Goal: Information Seeking & Learning: Check status

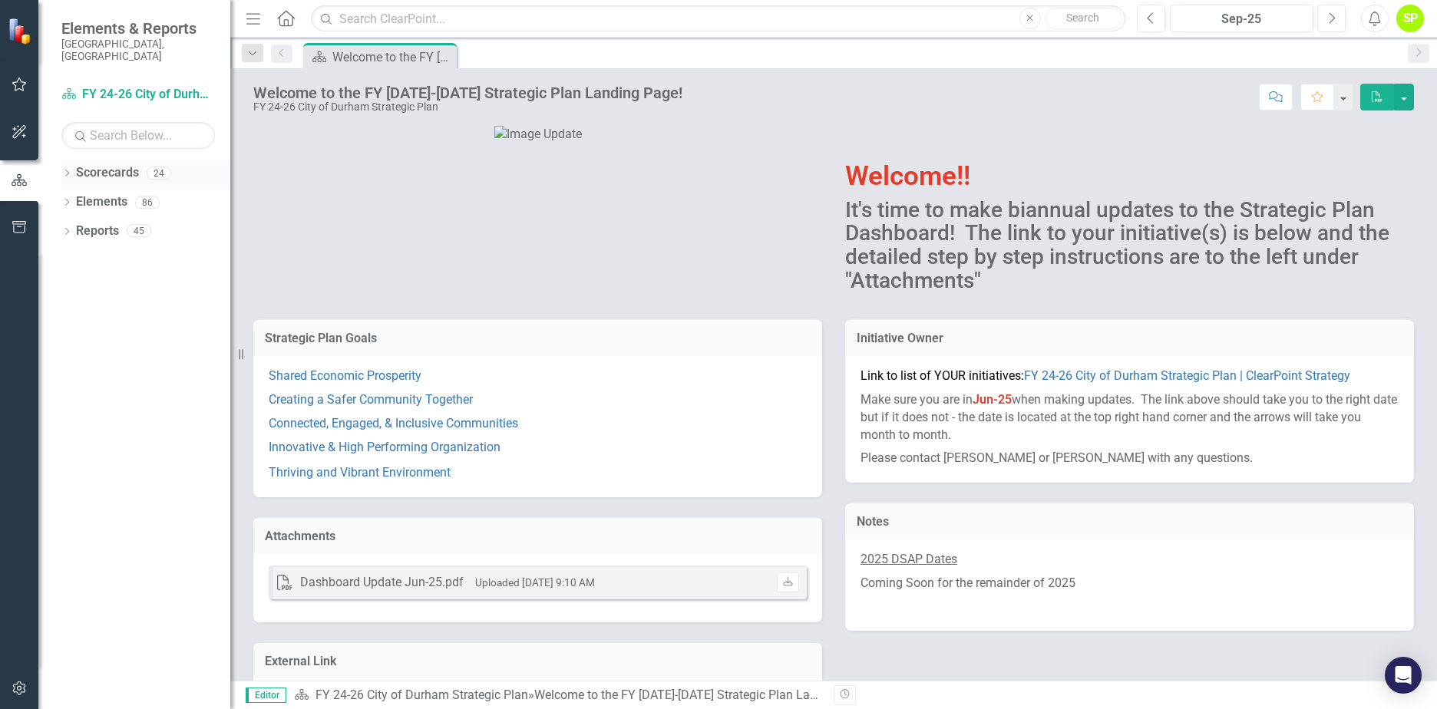
click at [64, 170] on icon "Dropdown" at bounding box center [66, 174] width 11 height 8
click at [74, 197] on icon "Dropdown" at bounding box center [75, 201] width 12 height 9
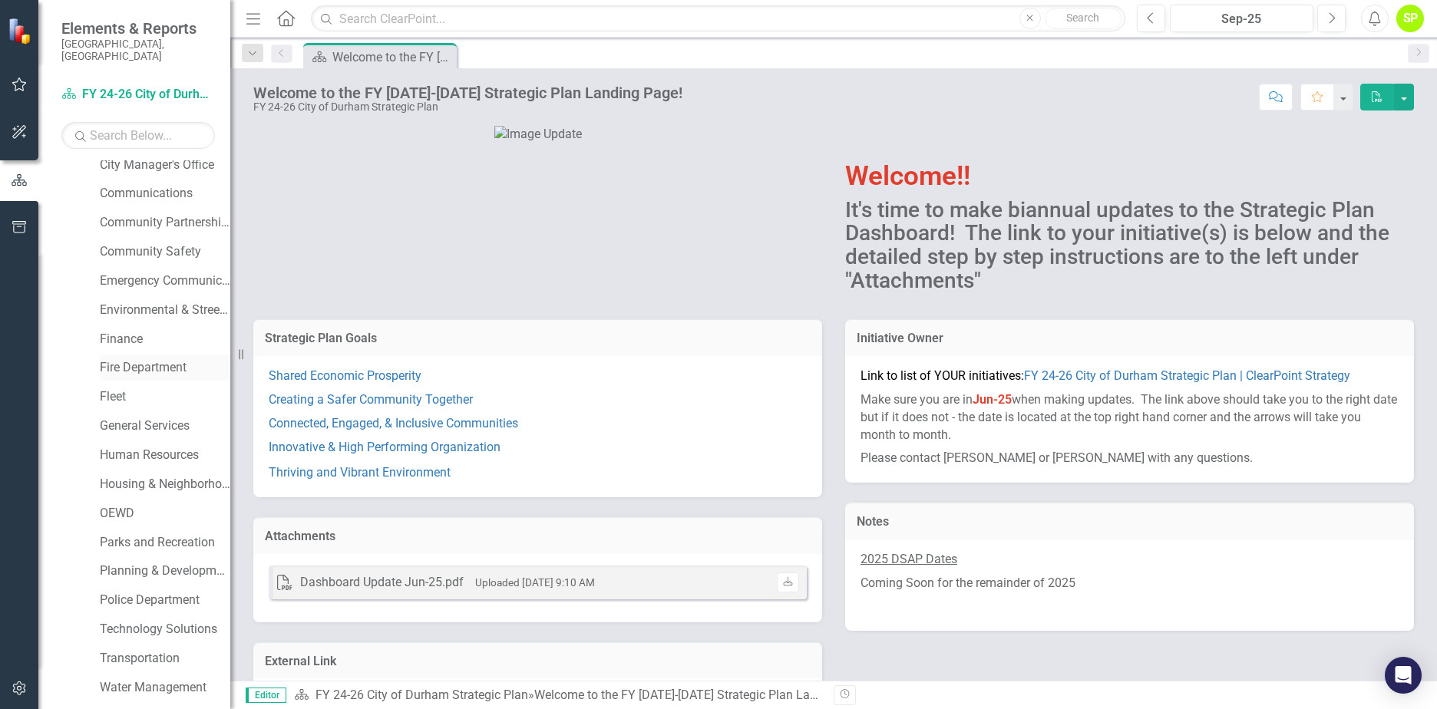
scroll to position [223, 0]
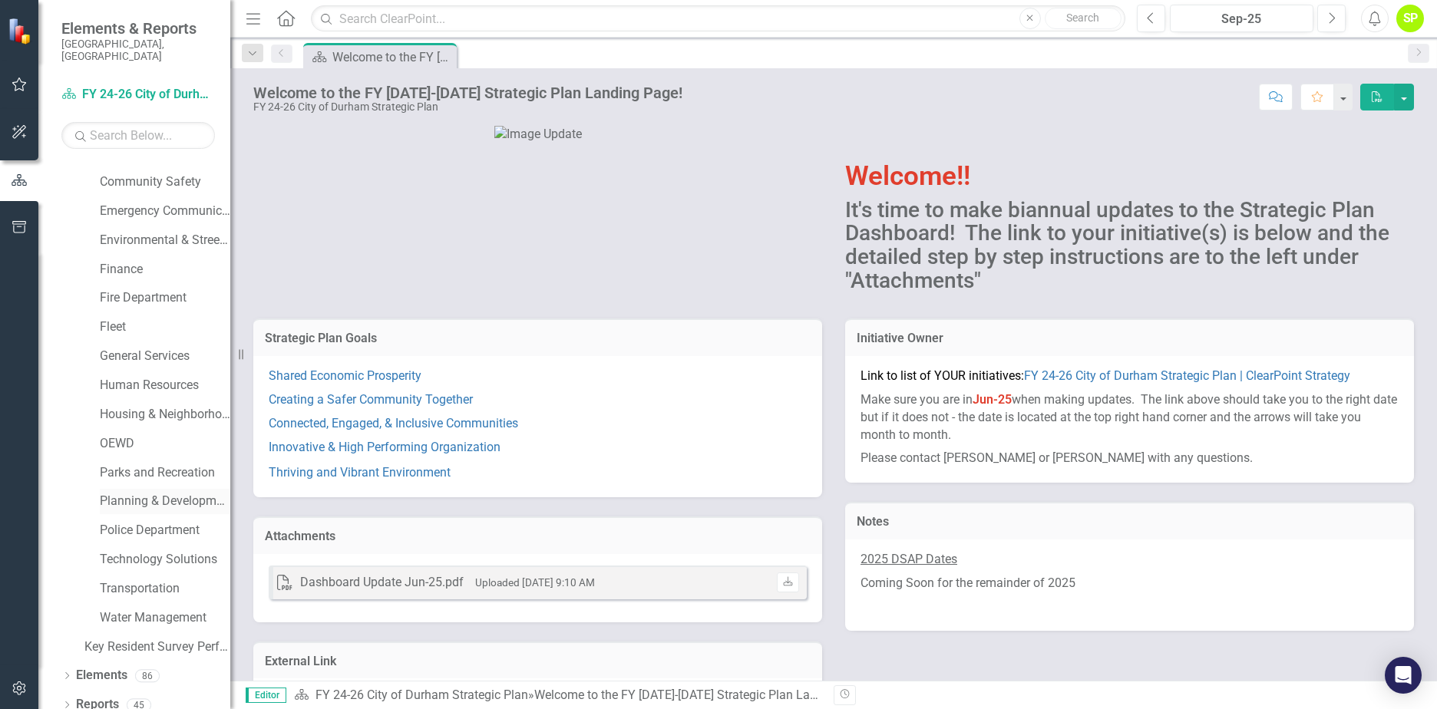
click at [167, 493] on link "Planning & Development" at bounding box center [165, 502] width 130 height 18
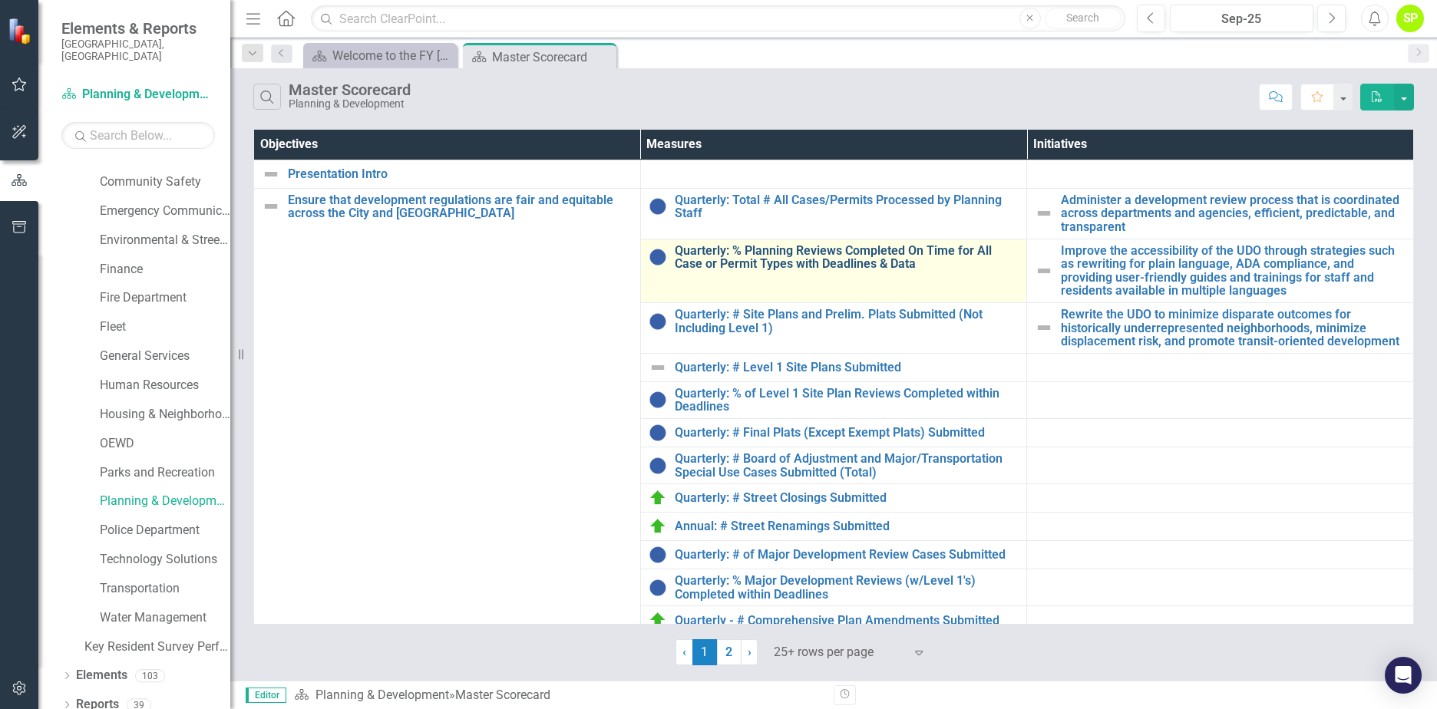
click at [871, 263] on link "Quarterly: % Planning Reviews Completed On Time for All Case or Permit Types wi…" at bounding box center [847, 257] width 345 height 27
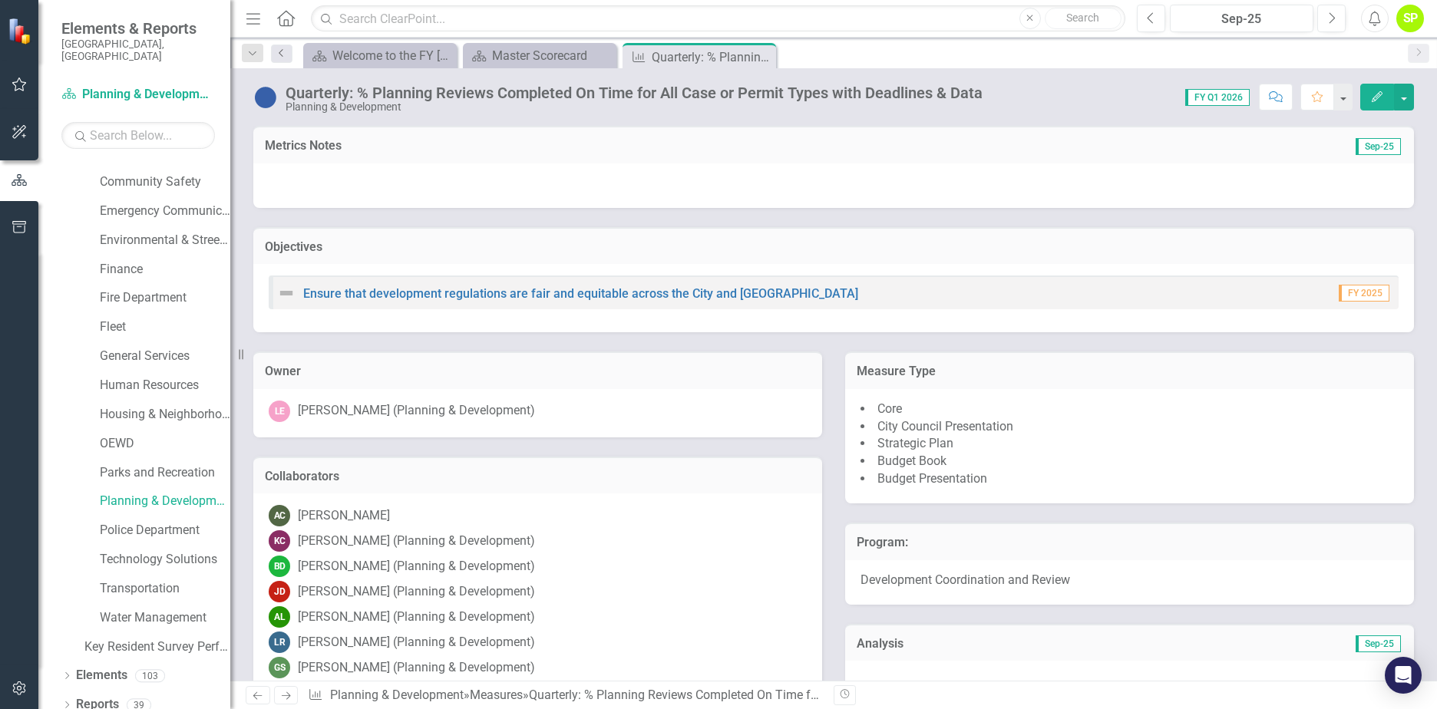
click at [279, 55] on icon "Previous" at bounding box center [282, 52] width 12 height 9
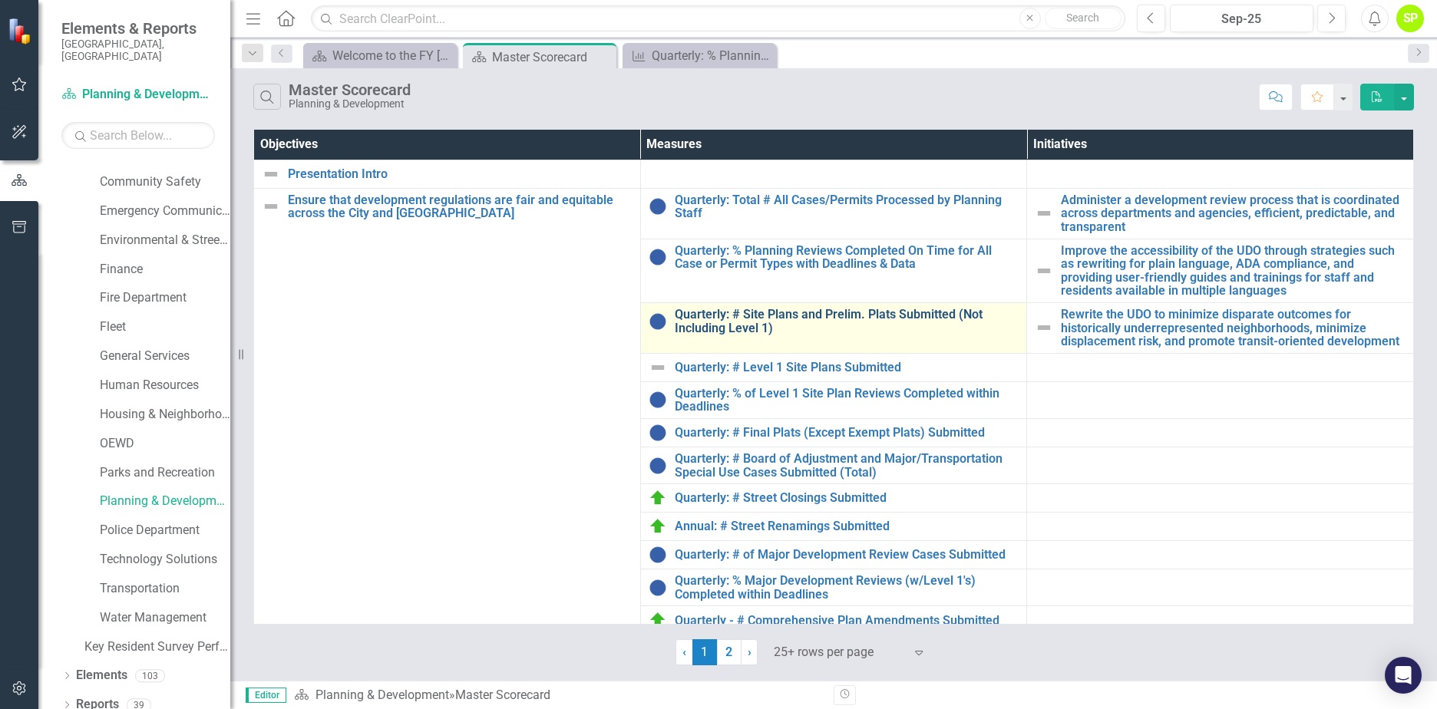
click at [842, 320] on link "Quarterly: # Site Plans and Prelim. Plats Submitted (Not Including Level 1)" at bounding box center [847, 321] width 345 height 27
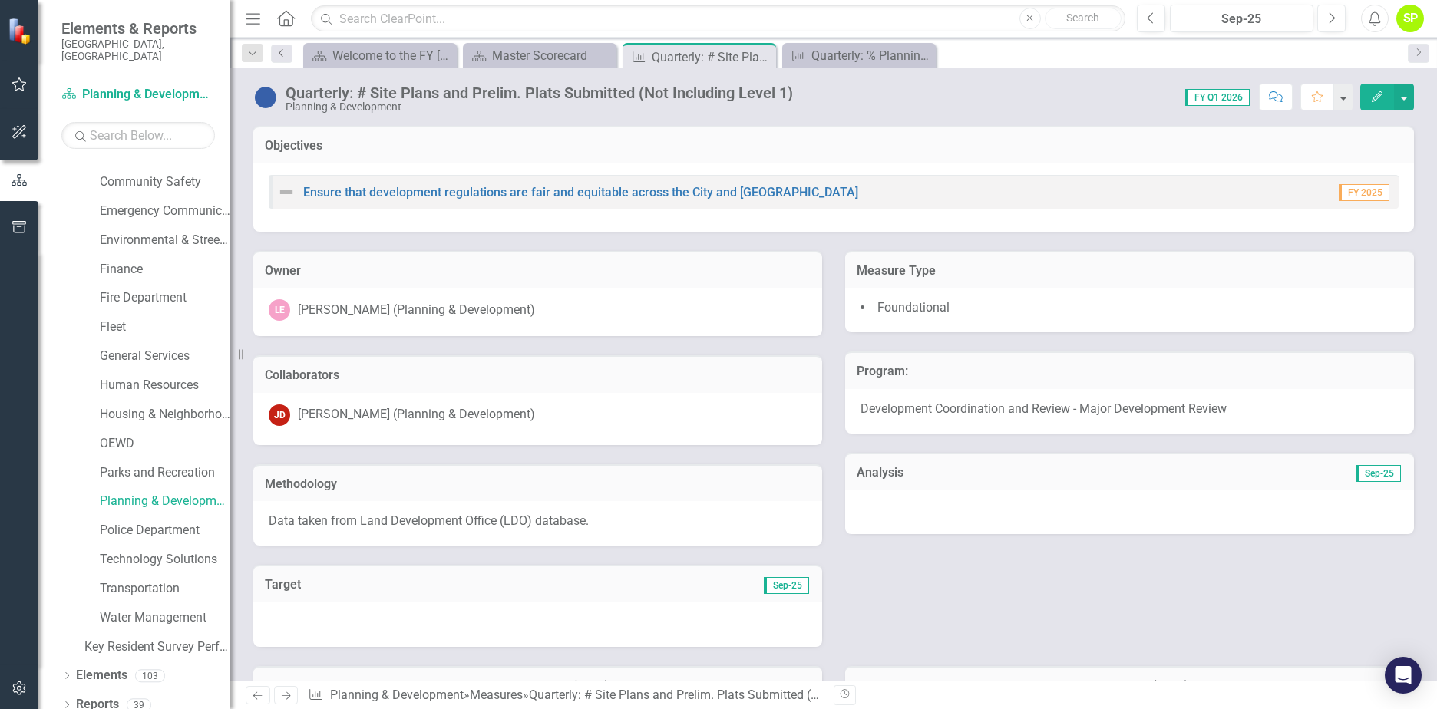
click at [282, 51] on icon "Previous" at bounding box center [282, 52] width 12 height 9
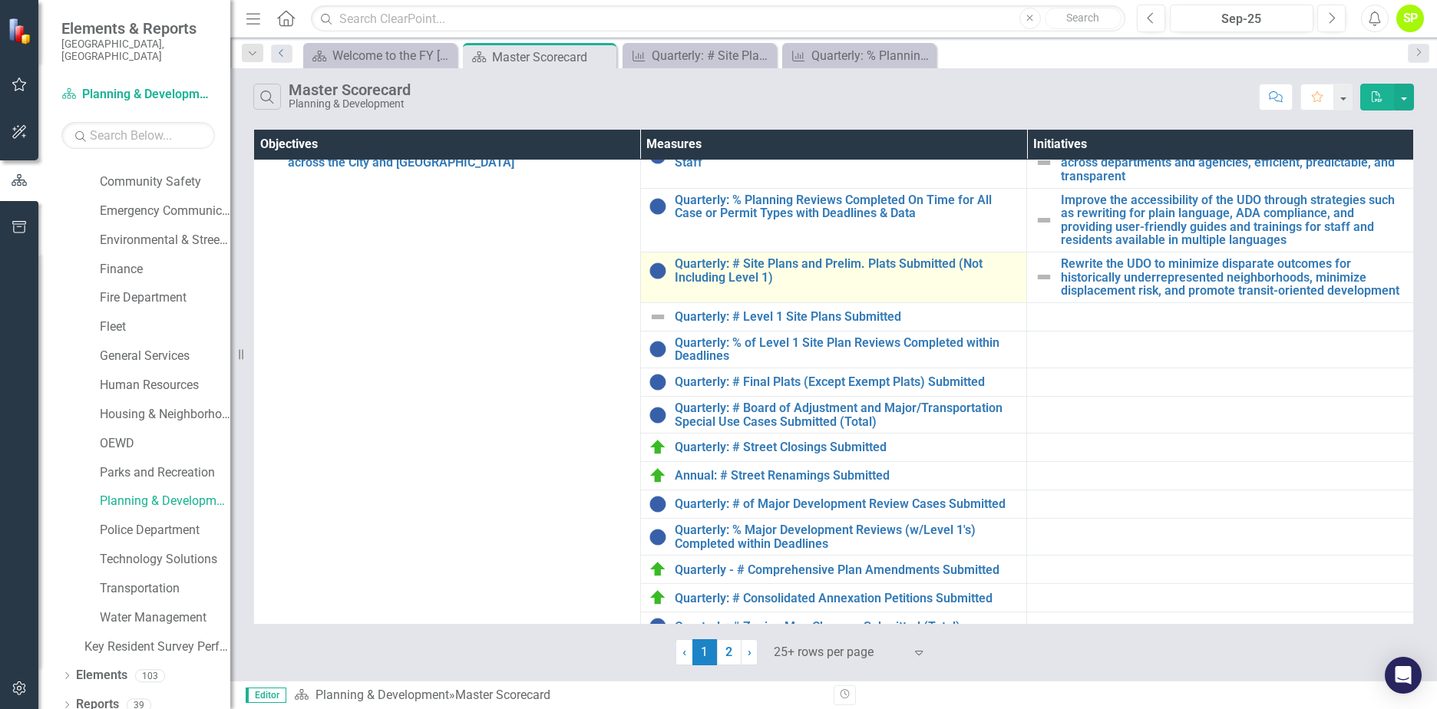
scroll to position [77, 0]
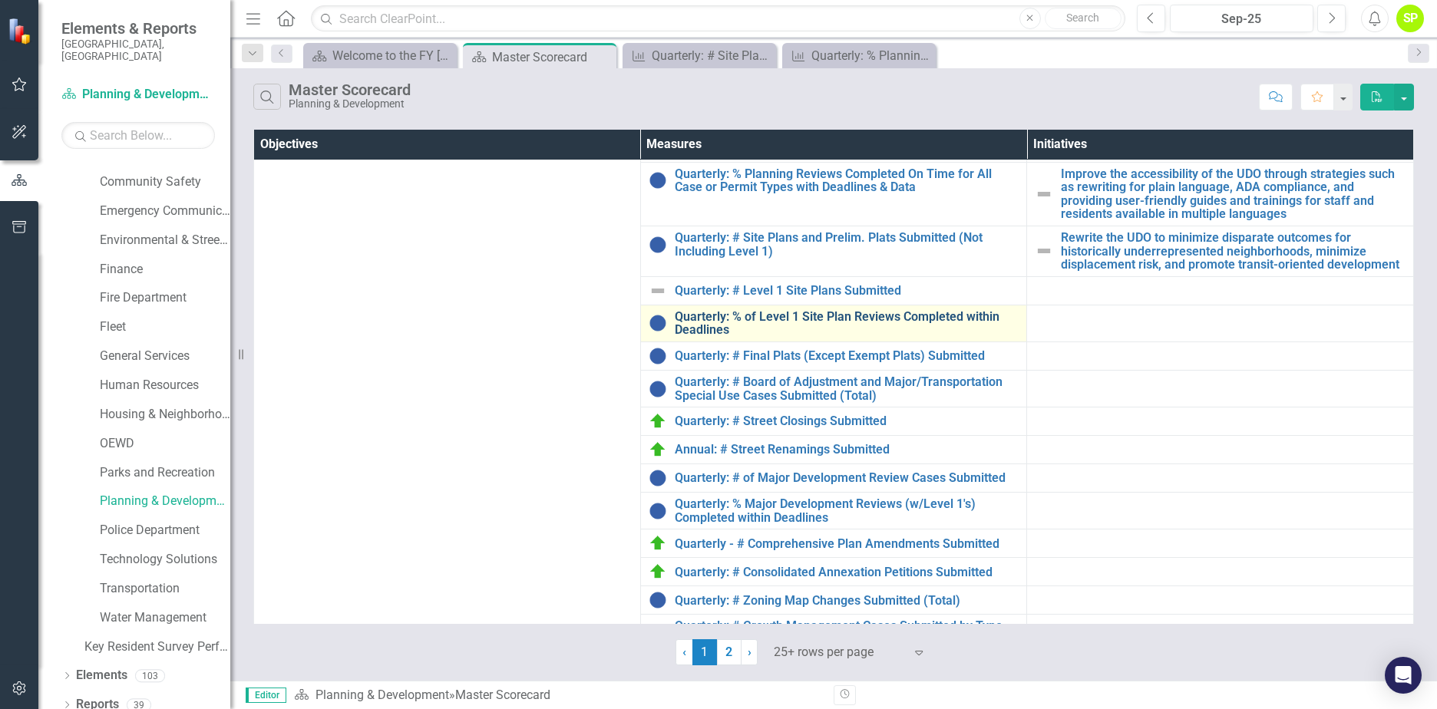
click at [768, 322] on link "Quarterly: % of Level 1 Site Plan Reviews Completed within Deadlines" at bounding box center [847, 323] width 345 height 27
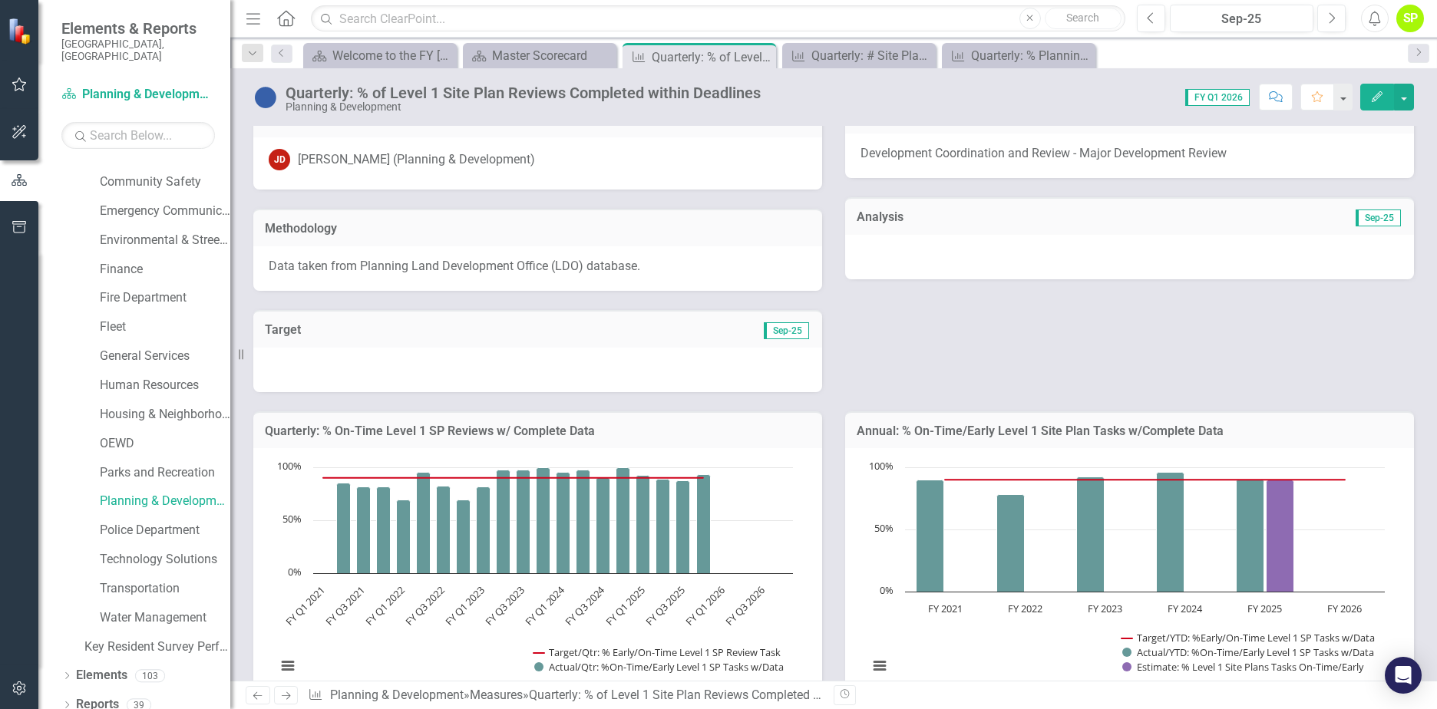
scroll to position [384, 0]
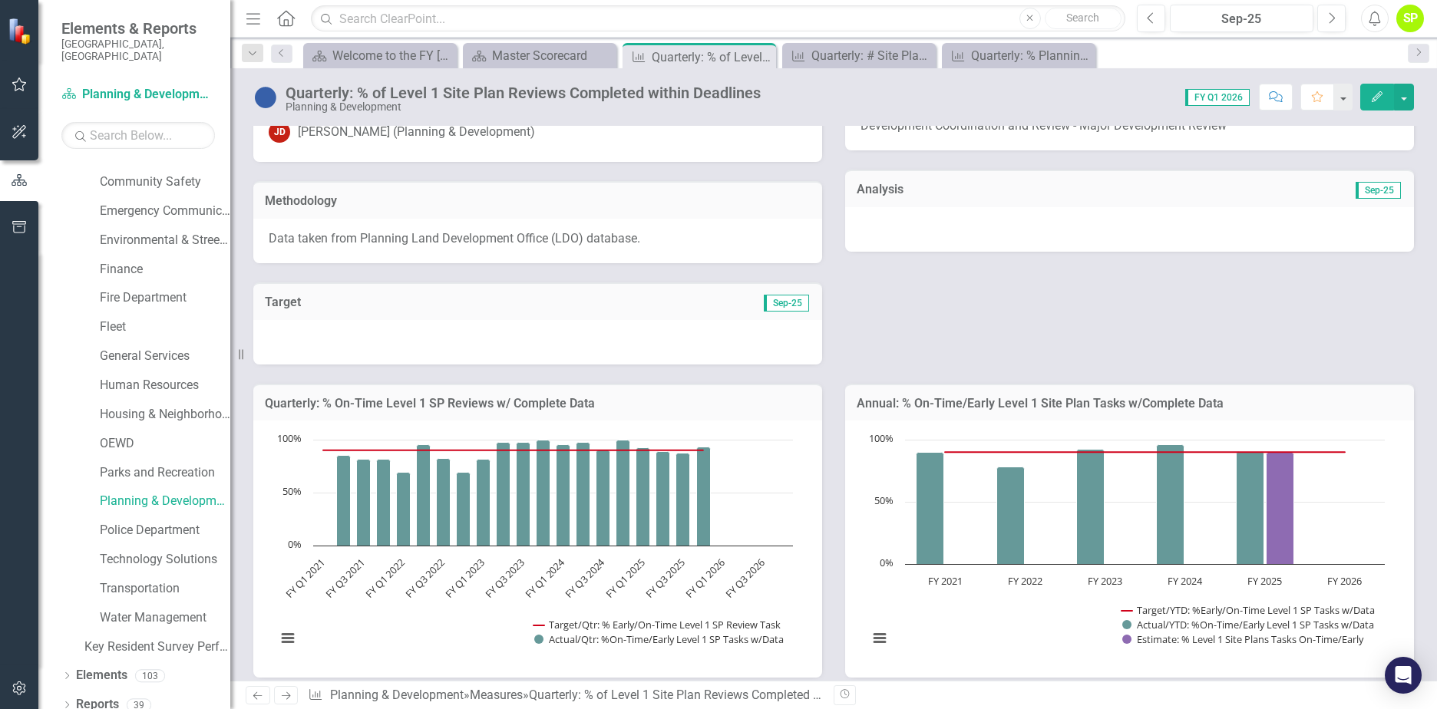
click at [658, 329] on div at bounding box center [537, 342] width 569 height 45
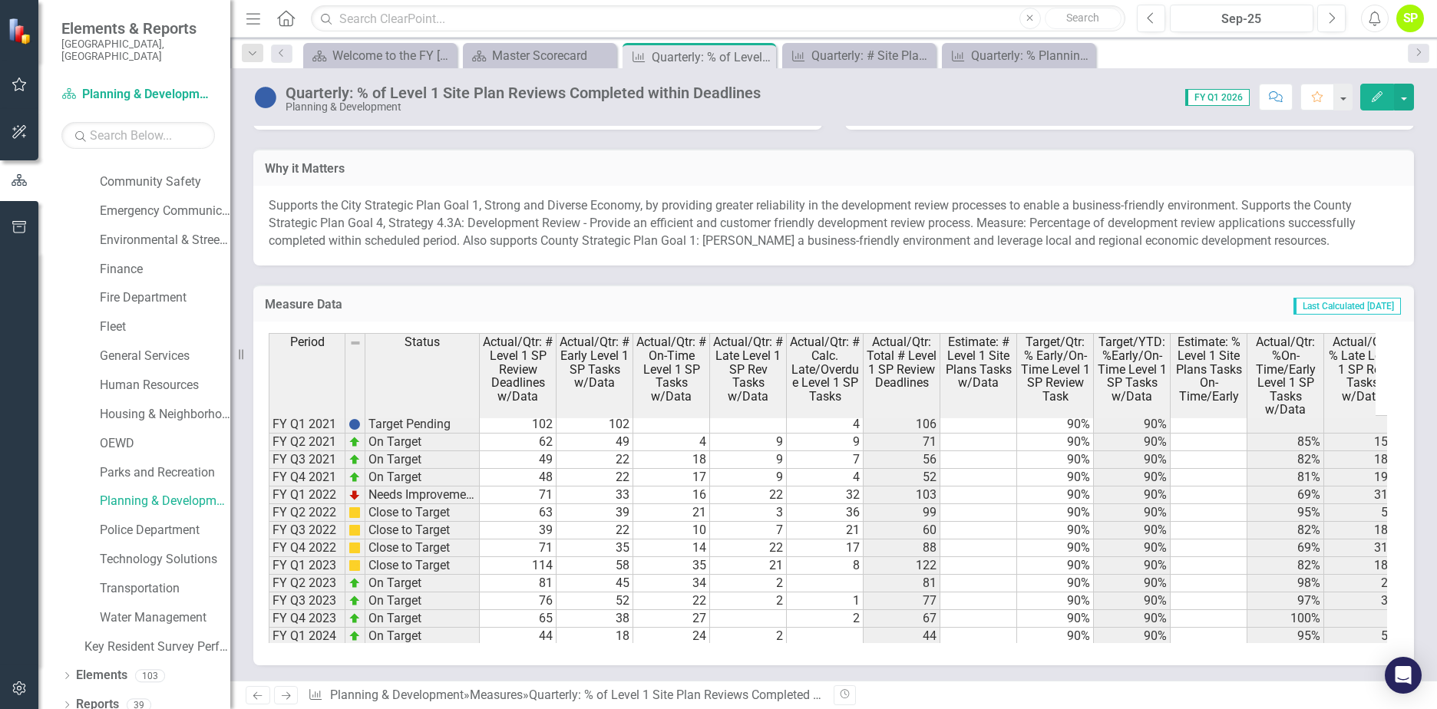
scroll to position [1246, 0]
click at [284, 56] on icon "Previous" at bounding box center [282, 52] width 12 height 9
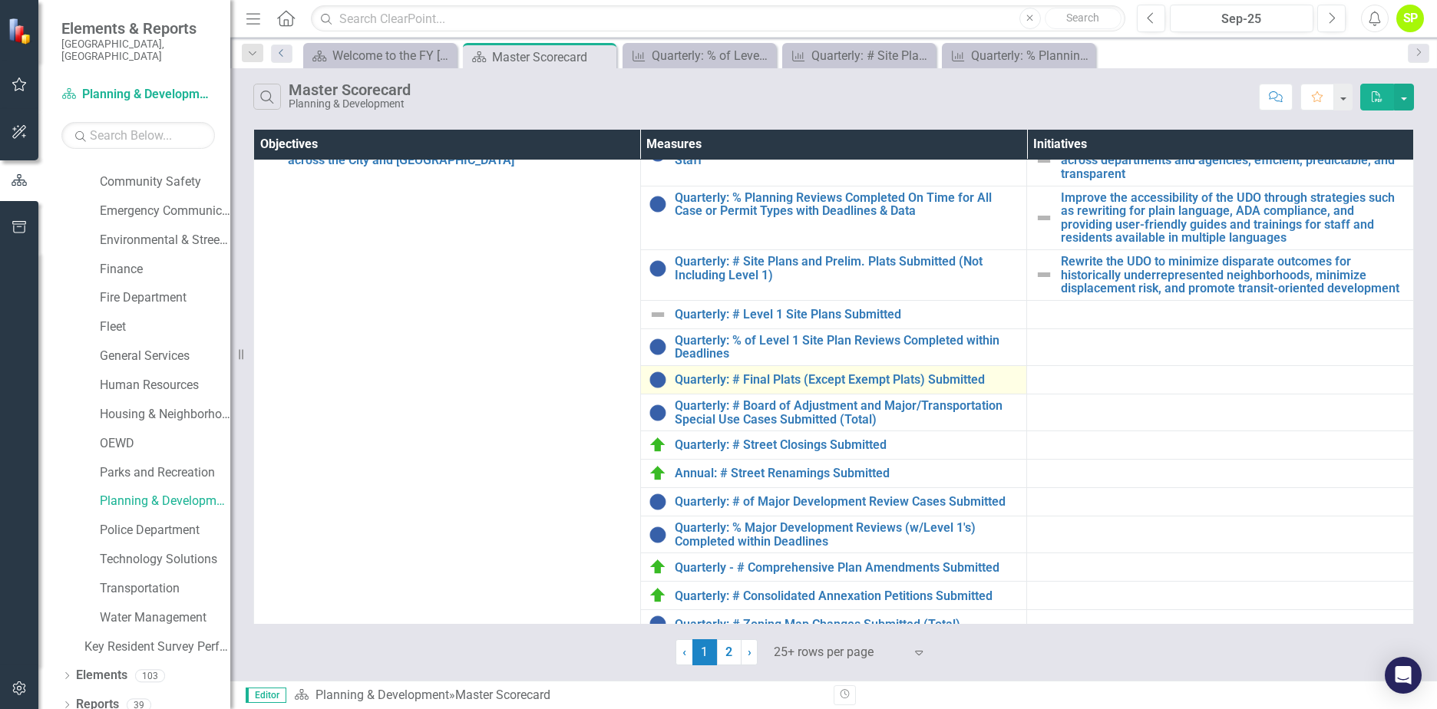
scroll to position [77, 0]
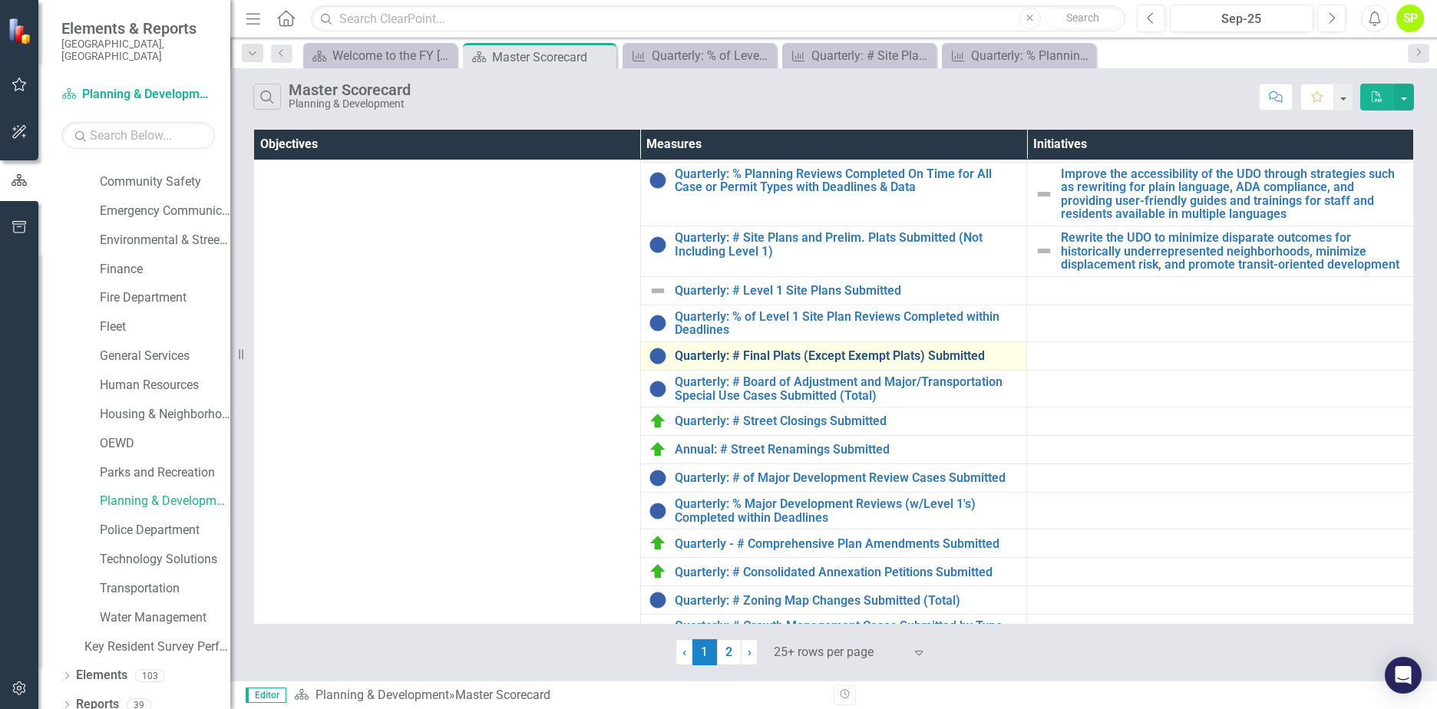
click at [771, 358] on link "Quarterly: # Final Plats (Except Exempt Plats) Submitted" at bounding box center [847, 356] width 345 height 14
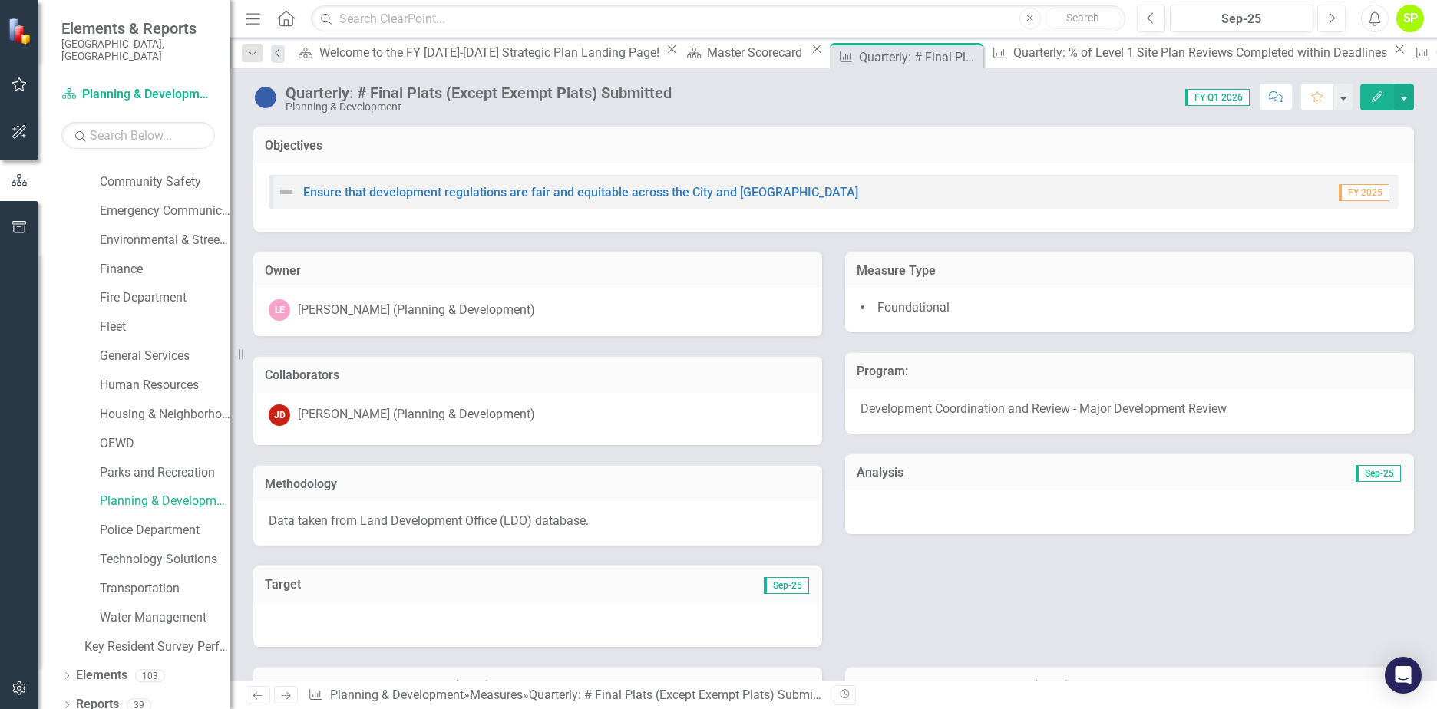
click at [281, 58] on link "Previous" at bounding box center [278, 54] width 14 height 18
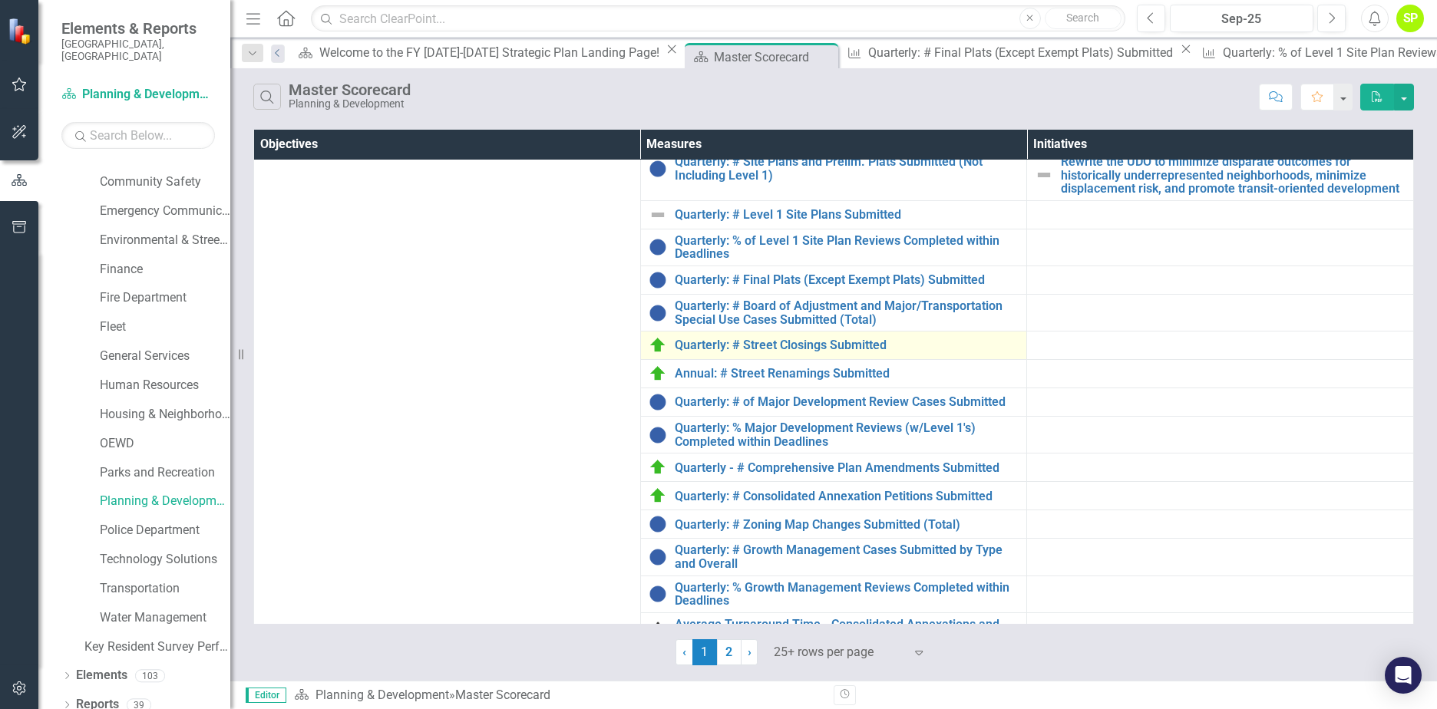
scroll to position [154, 0]
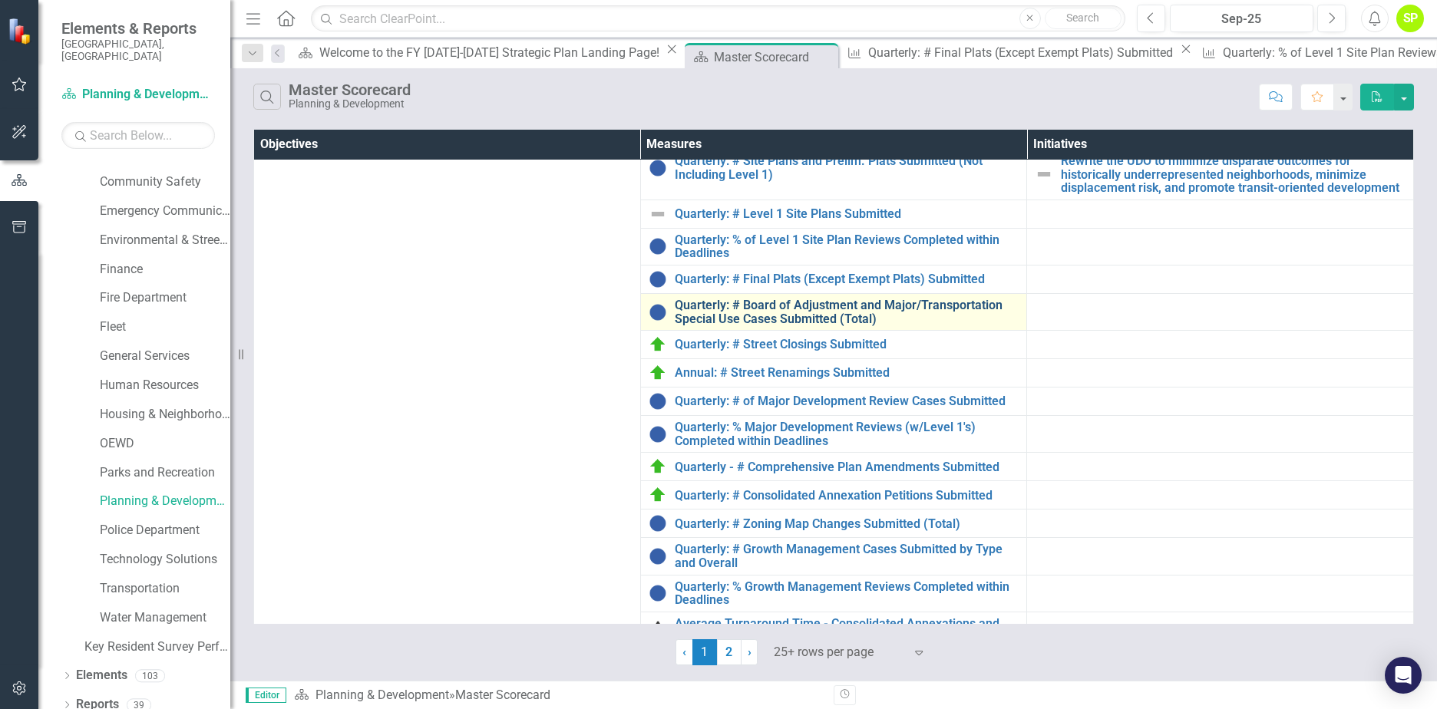
click at [815, 324] on link "Quarterly: # Board of Adjustment and Major/Transportation Special Use Cases Sub…" at bounding box center [847, 312] width 345 height 27
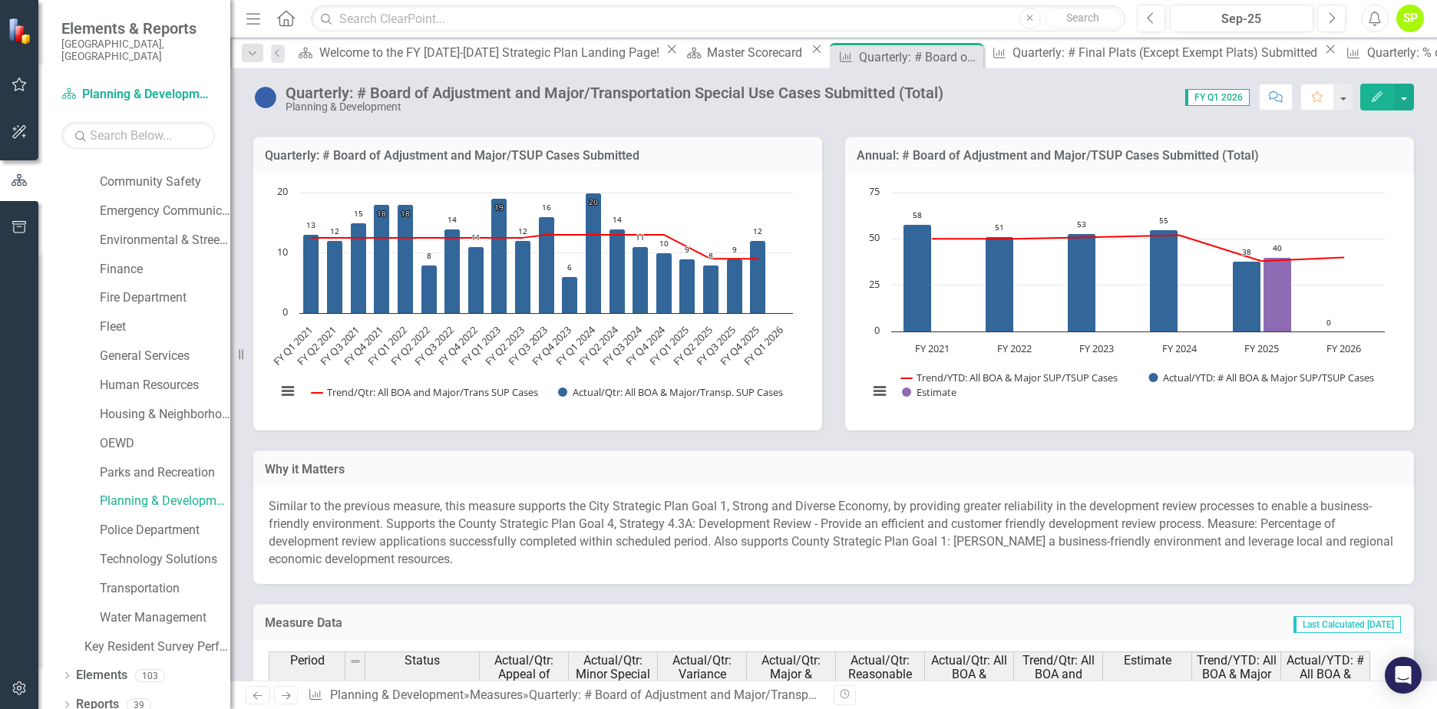
scroll to position [537, 0]
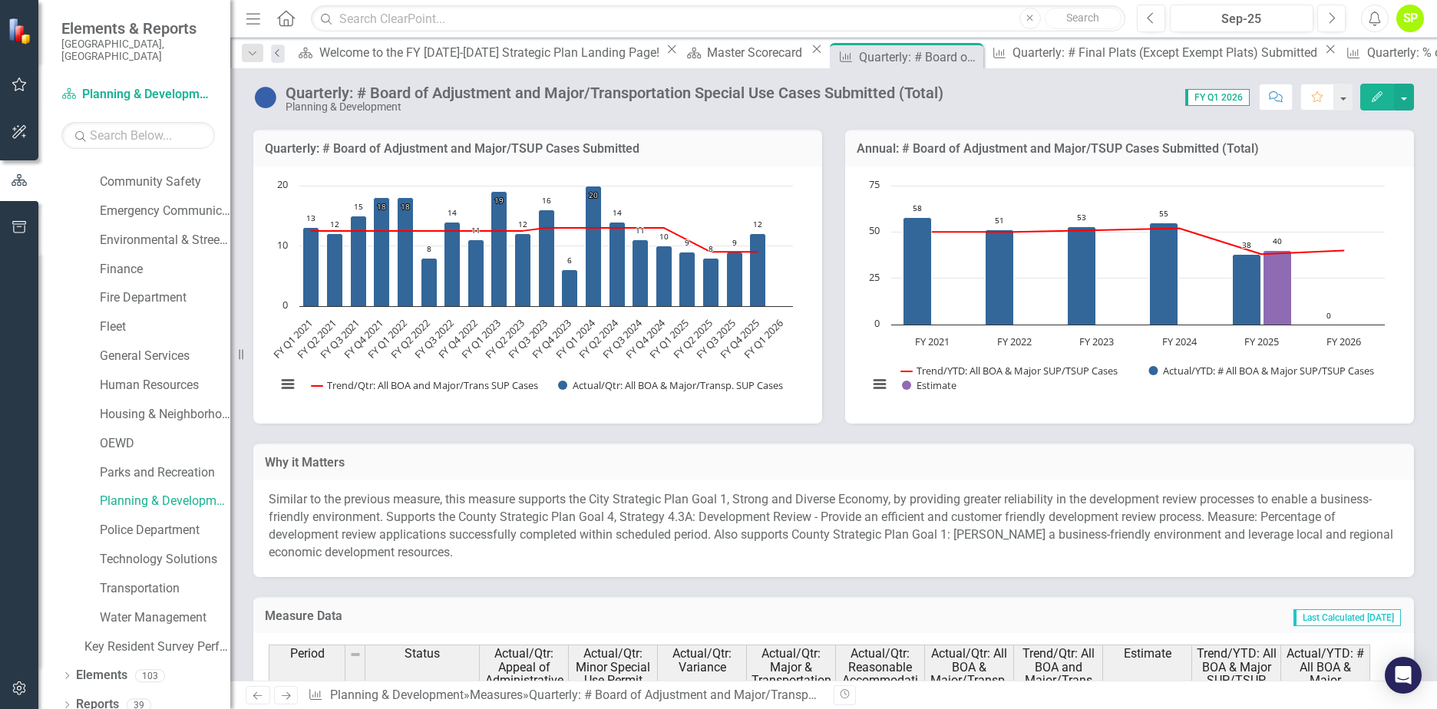
click at [281, 54] on icon "Previous" at bounding box center [278, 52] width 12 height 9
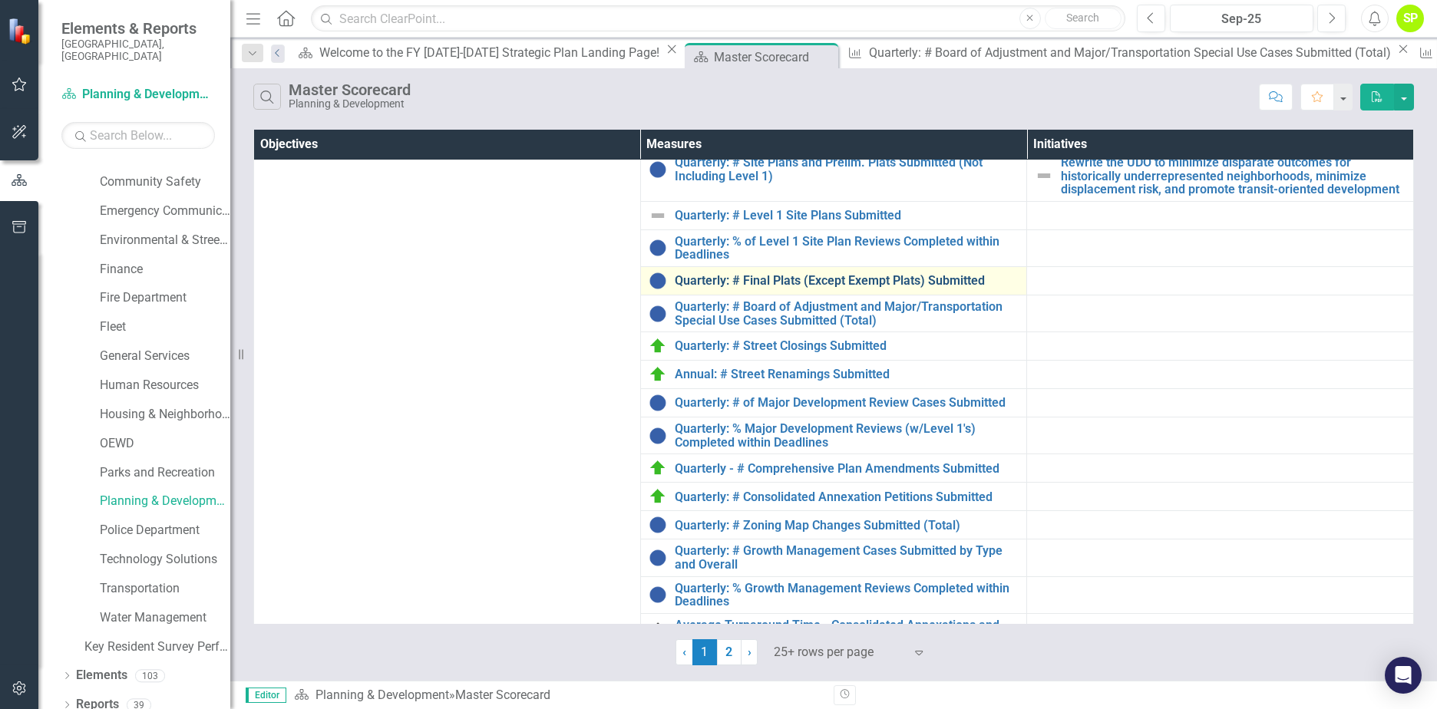
scroll to position [154, 0]
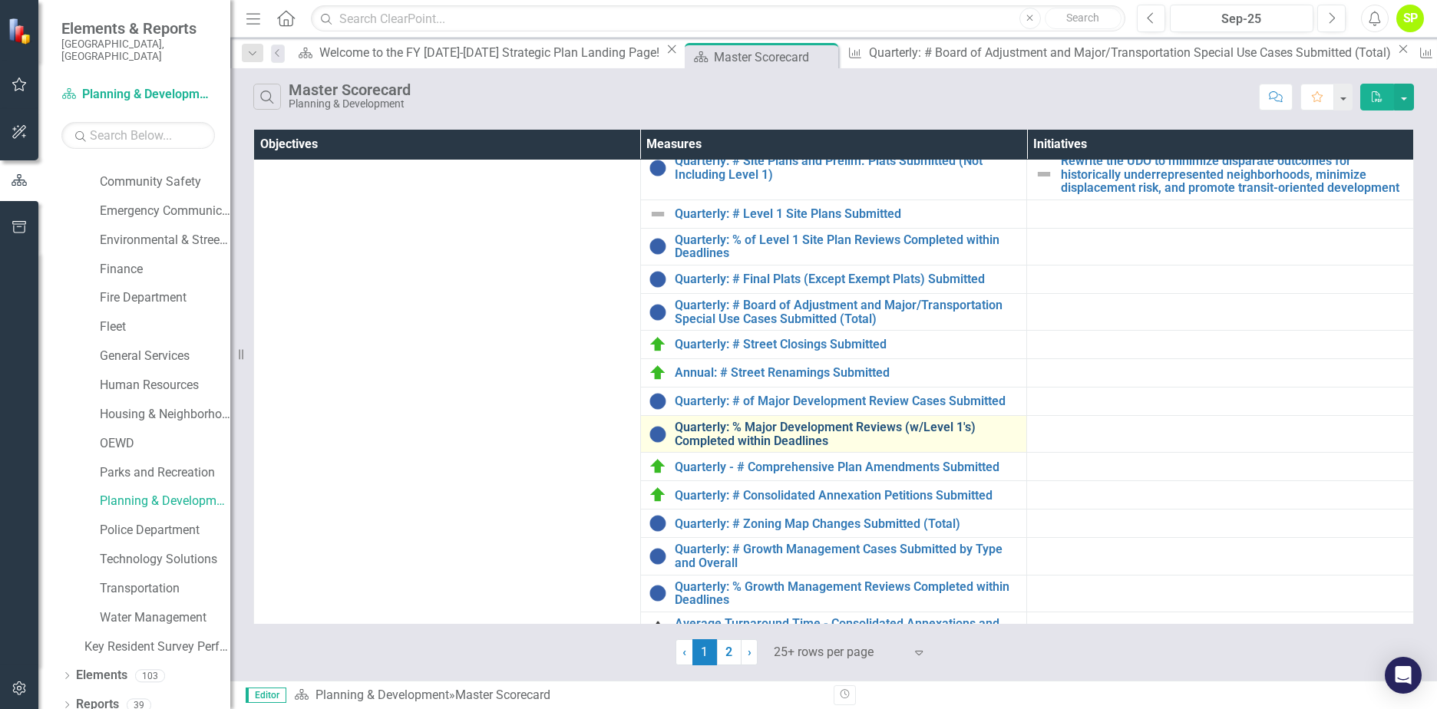
click at [804, 438] on link "Quarterly: % Major Development Reviews (w/Level 1's) Completed within Deadlines" at bounding box center [847, 434] width 345 height 27
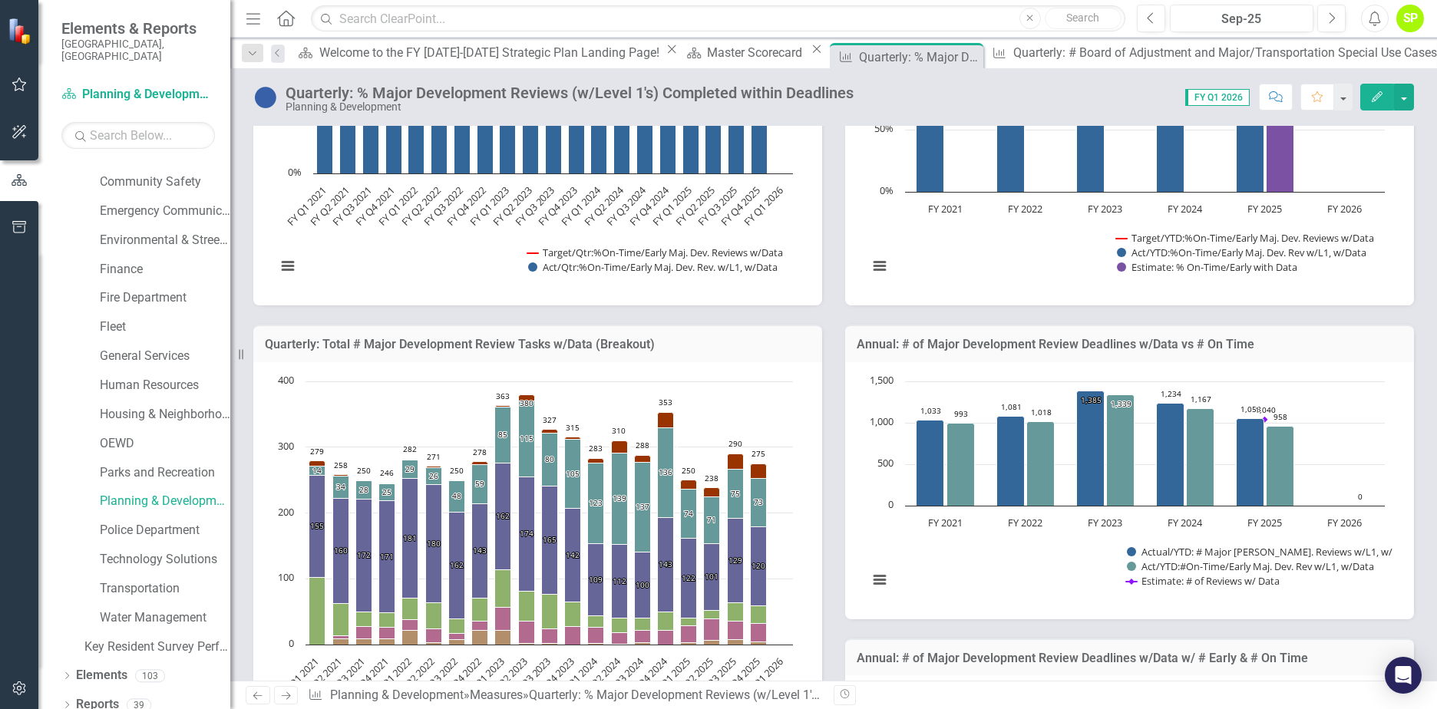
scroll to position [1228, 0]
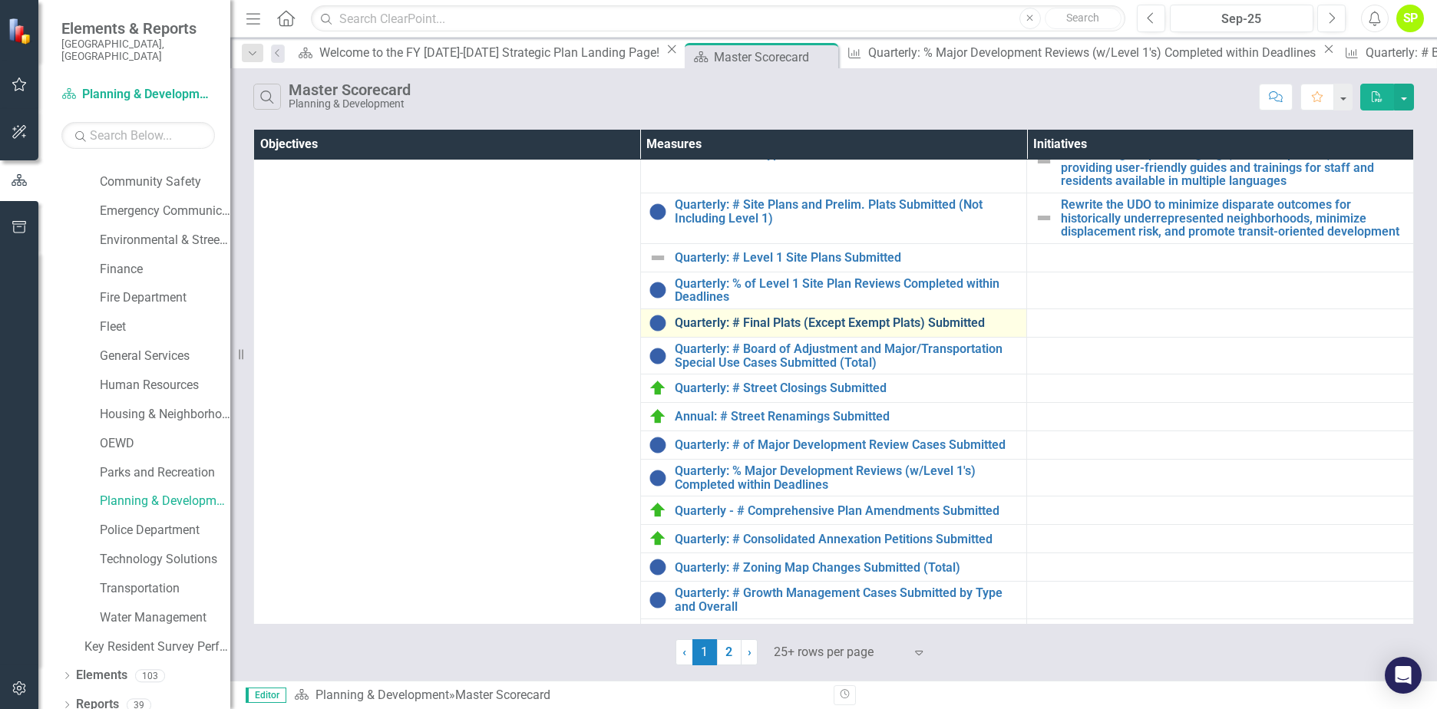
scroll to position [154, 0]
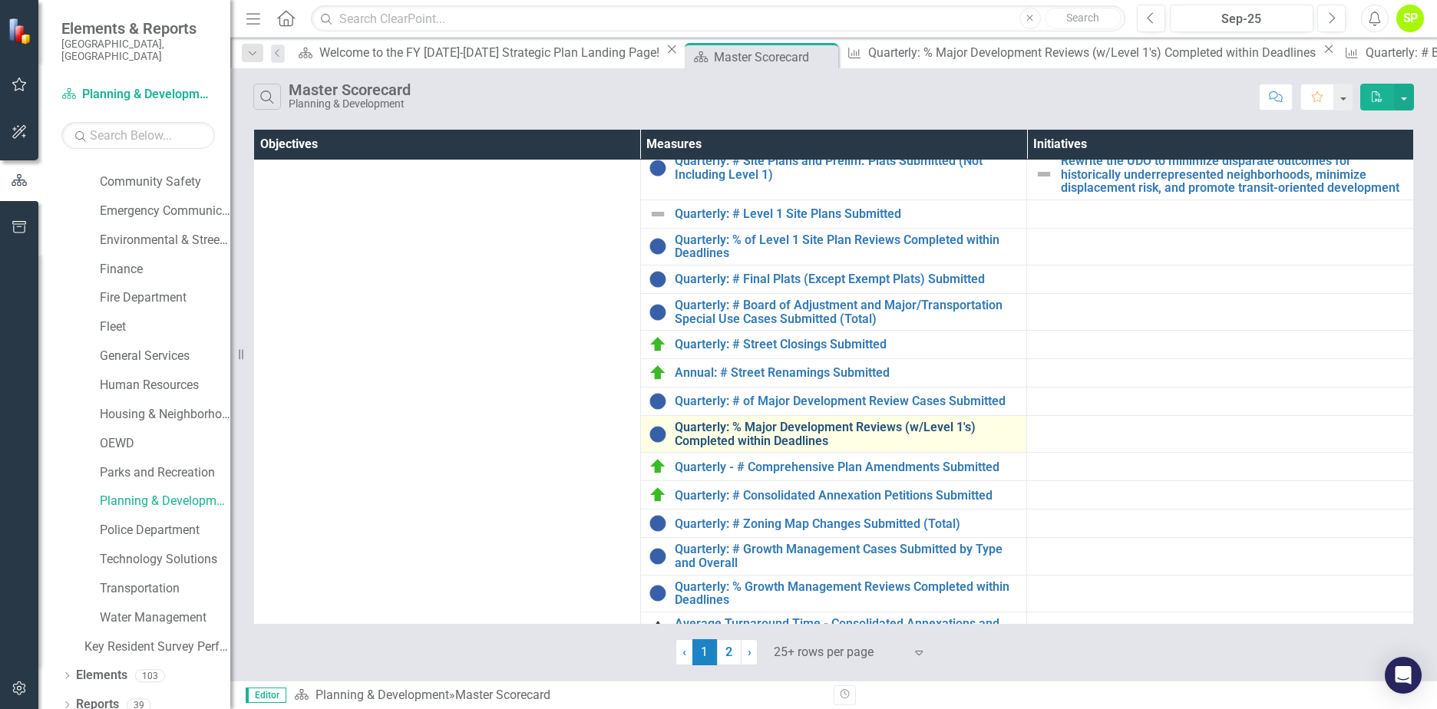
click at [774, 433] on link "Quarterly: % Major Development Reviews (w/Level 1's) Completed within Deadlines" at bounding box center [847, 434] width 345 height 27
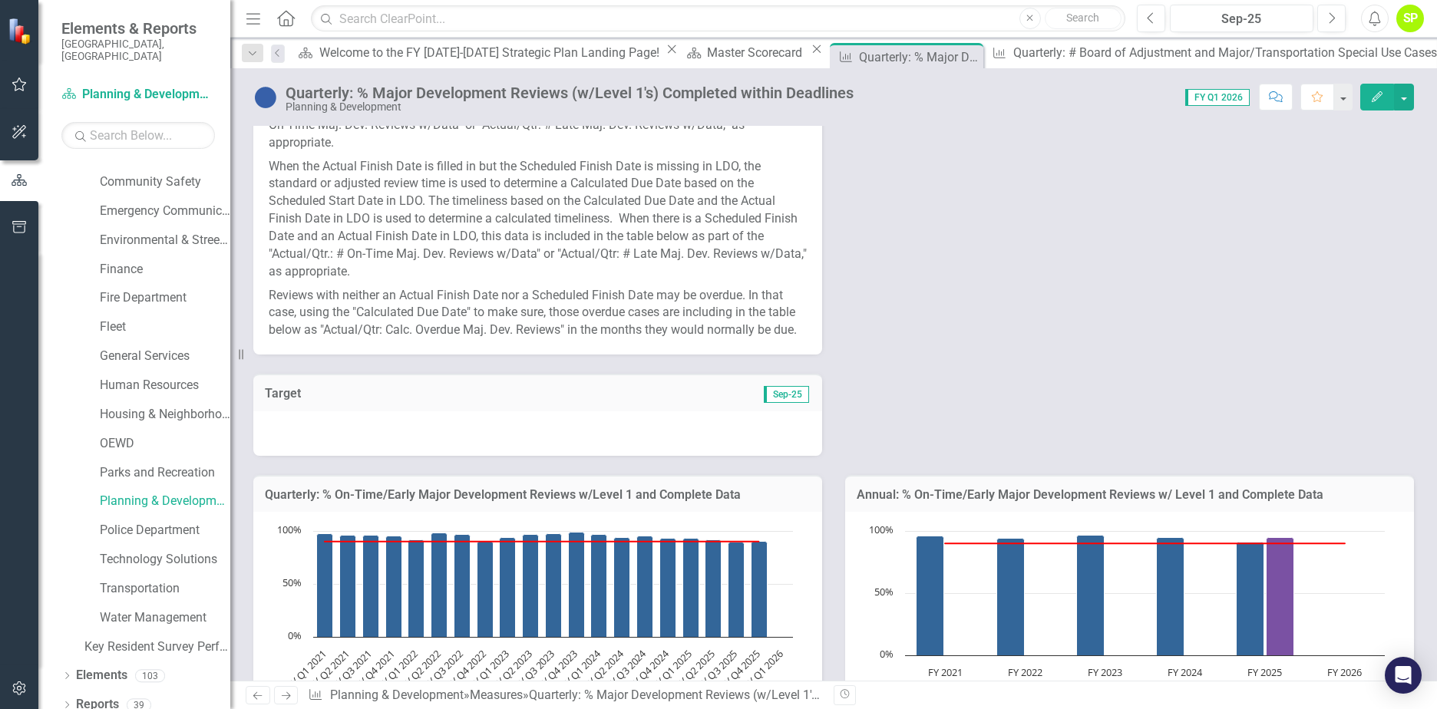
scroll to position [921, 0]
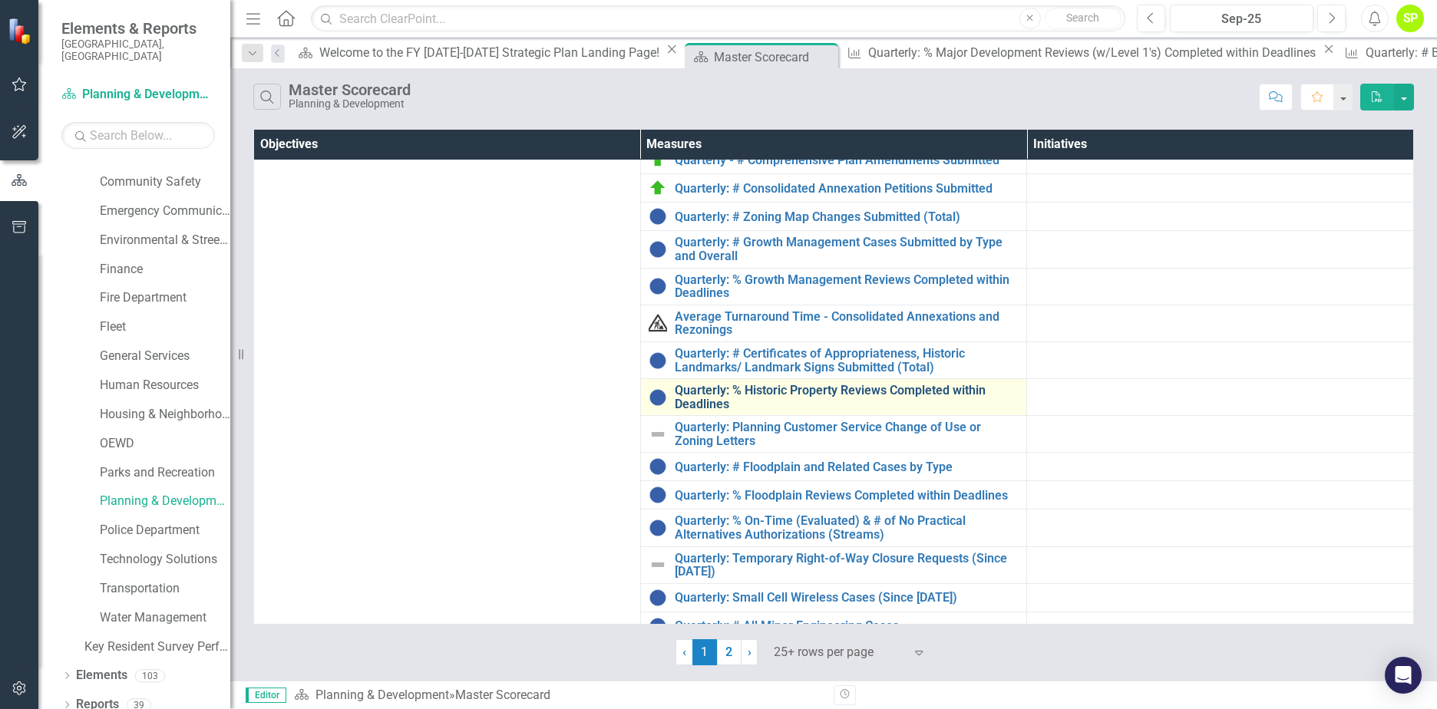
scroll to position [537, 0]
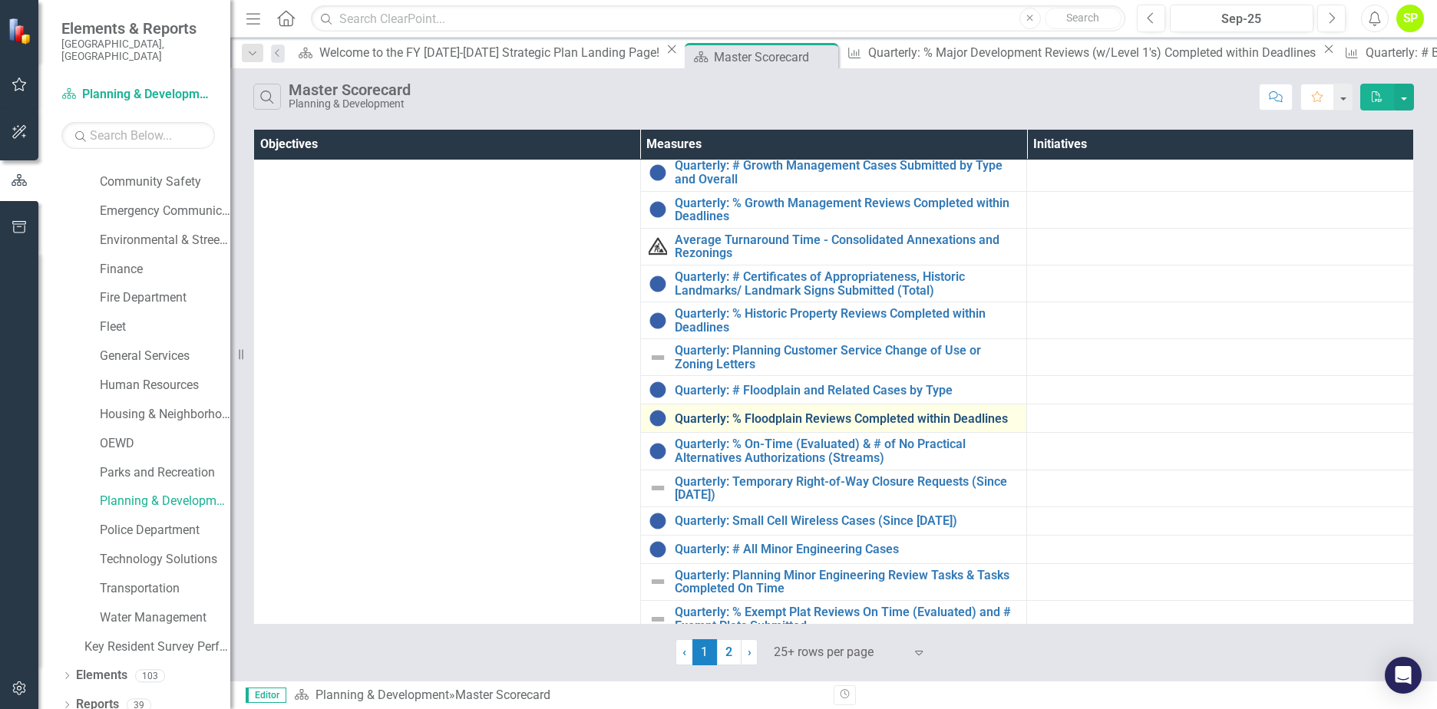
click at [804, 414] on link "Quarterly: % Floodplain Reviews Completed within Deadlines" at bounding box center [847, 419] width 345 height 14
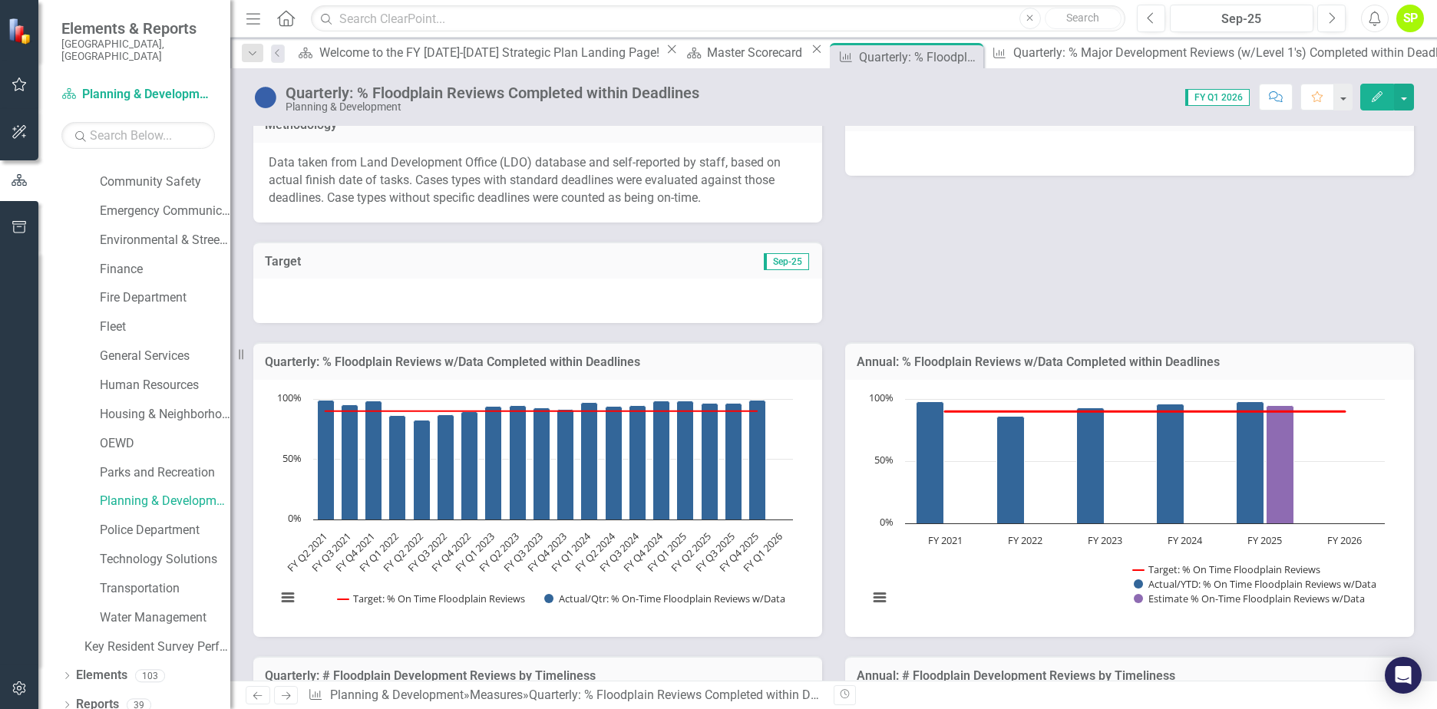
scroll to position [461, 0]
click at [276, 51] on icon "Previous" at bounding box center [278, 52] width 12 height 9
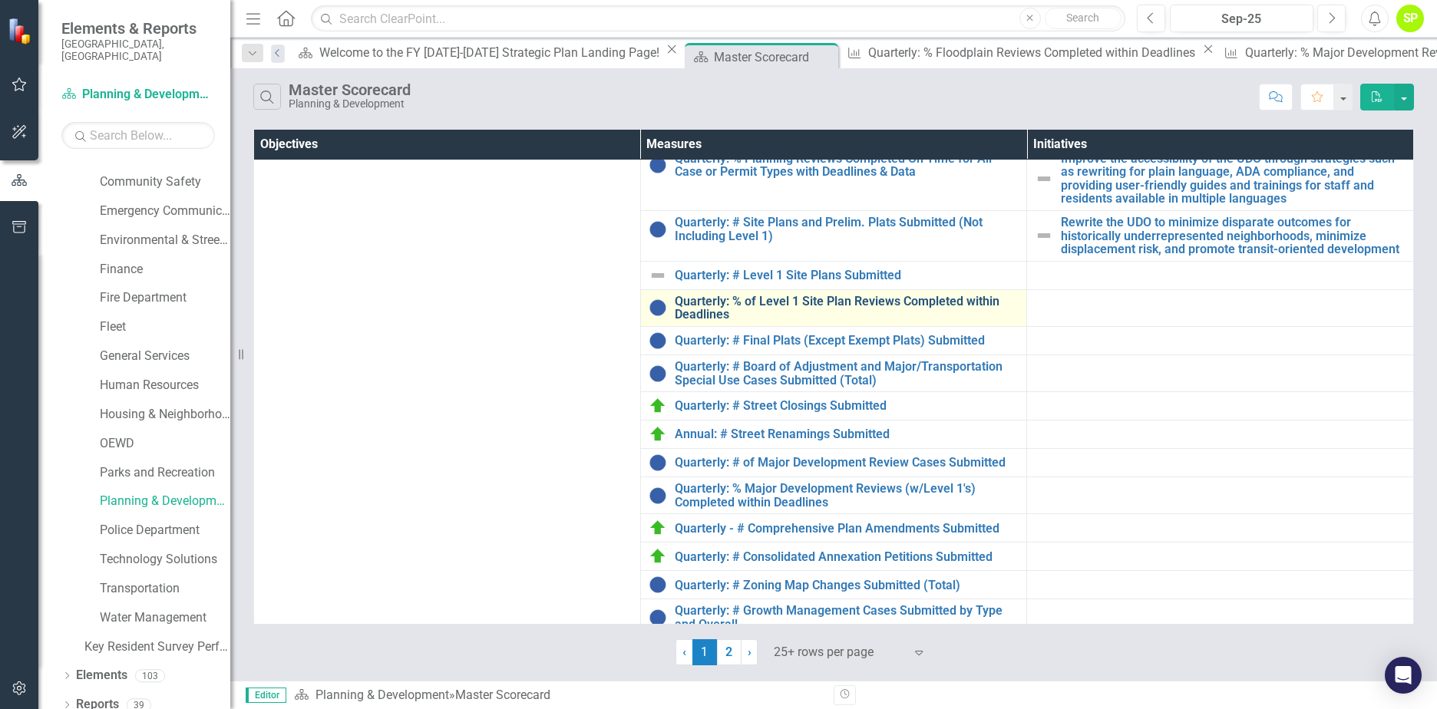
scroll to position [230, 0]
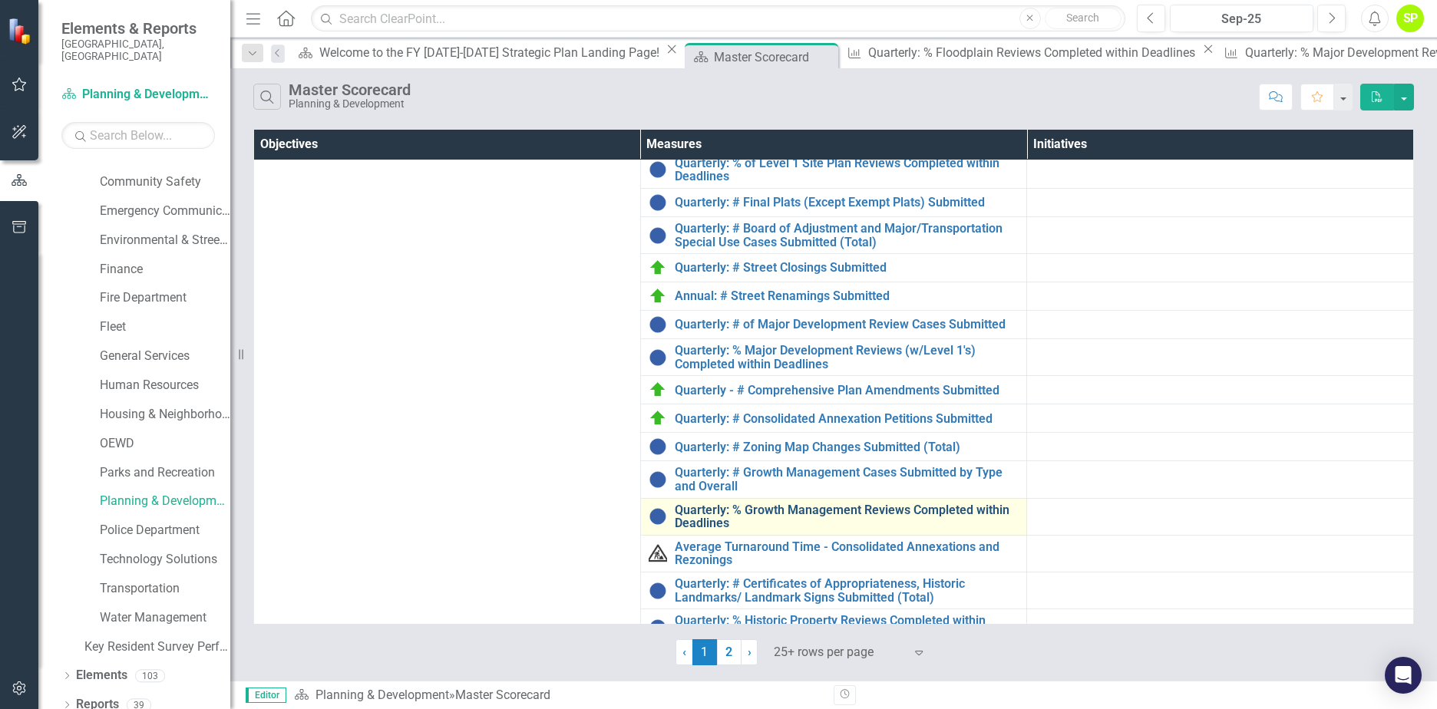
click at [798, 515] on link "Quarterly: % Growth Management Reviews Completed within Deadlines" at bounding box center [847, 517] width 345 height 27
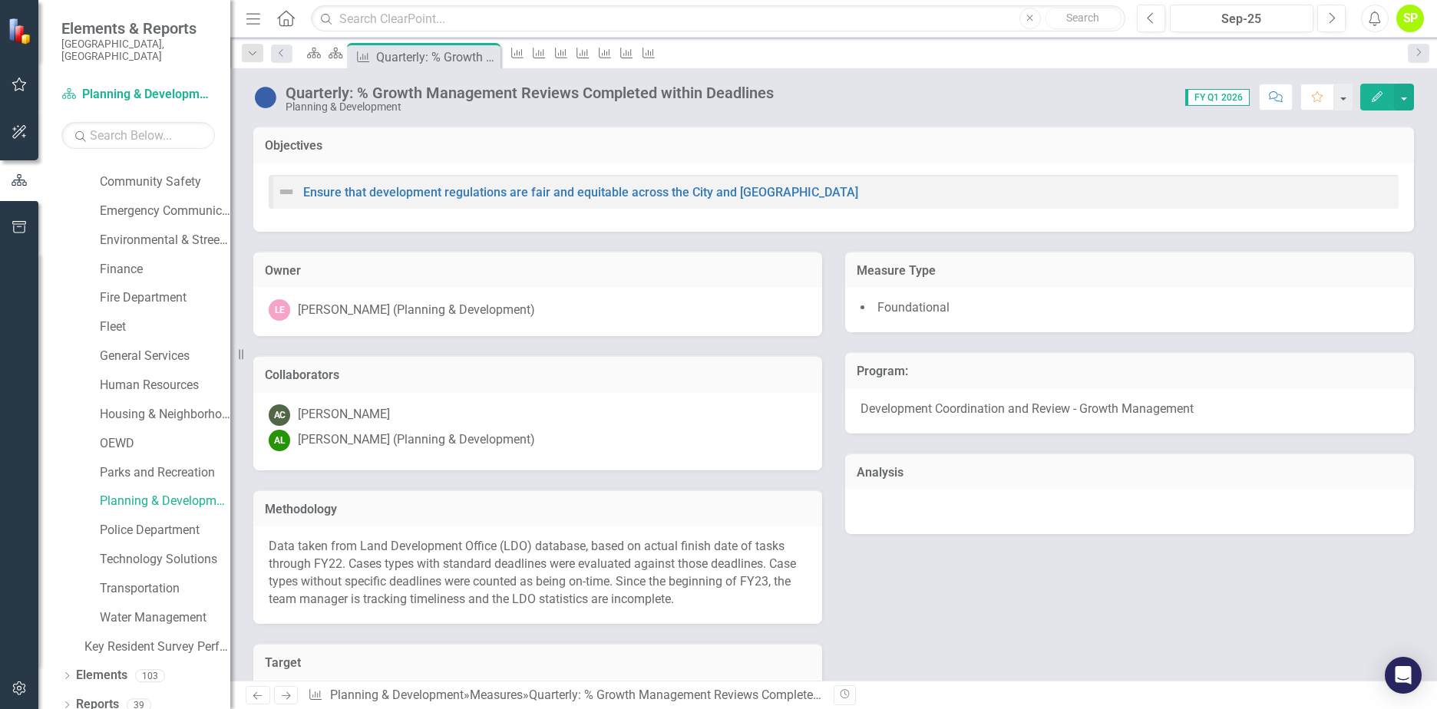
scroll to position [307, 0]
